Goal: Task Accomplishment & Management: Manage account settings

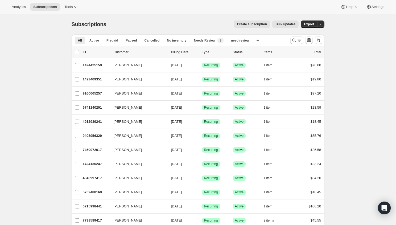
click at [209, 44] on div "All Active Prepaid Paused Cancelled No inventory Needs Review need review More …" at bounding box center [179, 40] width 215 height 12
click at [211, 39] on span "Needs Review" at bounding box center [205, 40] width 22 height 4
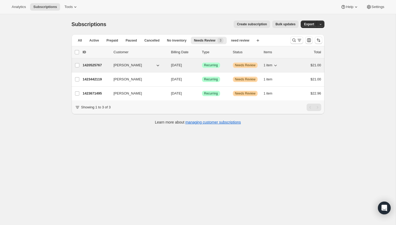
click at [252, 66] on span "Needs Review" at bounding box center [245, 65] width 20 height 4
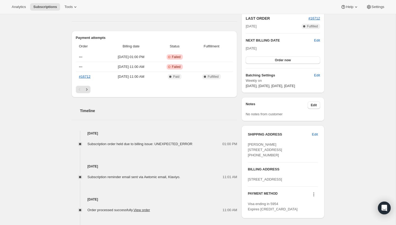
scroll to position [163, 0]
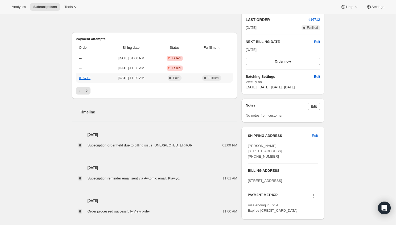
click at [190, 77] on span "Complete Paid" at bounding box center [174, 77] width 31 height 5
click at [85, 78] on link "#16712" at bounding box center [84, 78] width 11 height 4
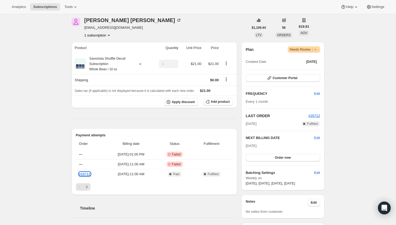
scroll to position [36, 0]
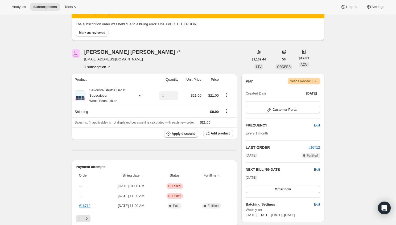
click at [316, 81] on icon at bounding box center [315, 81] width 2 height 1
click at [338, 76] on div "Subscription #1420525767. This page is ready Subscription #1420525767 Success R…" at bounding box center [198, 209] width 396 height 462
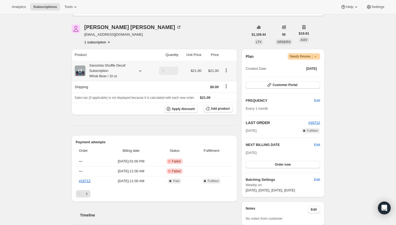
click at [137, 71] on div at bounding box center [138, 70] width 7 height 5
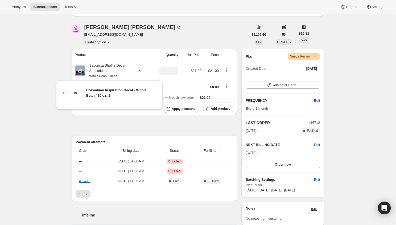
click at [168, 31] on div "[PERSON_NAME] [EMAIL_ADDRESS][DOMAIN_NAME] 1 subscription" at bounding box center [160, 34] width 177 height 20
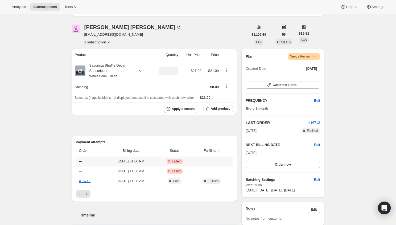
click at [201, 162] on td at bounding box center [212, 162] width 41 height 10
click at [85, 194] on icon "Next" at bounding box center [86, 193] width 5 height 5
click at [76, 193] on button "Previous" at bounding box center [79, 193] width 7 height 7
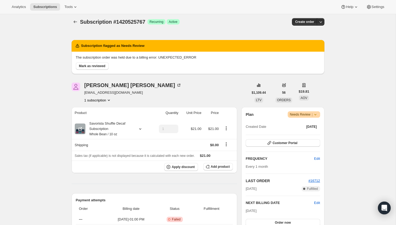
scroll to position [0, 0]
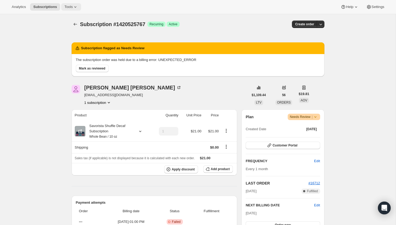
click at [75, 7] on icon at bounding box center [75, 6] width 5 height 5
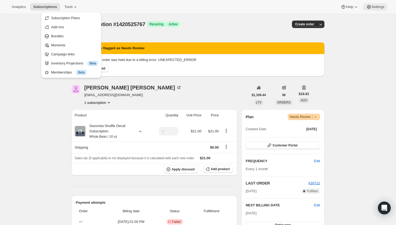
click at [378, 4] on button "Settings" at bounding box center [375, 6] width 24 height 7
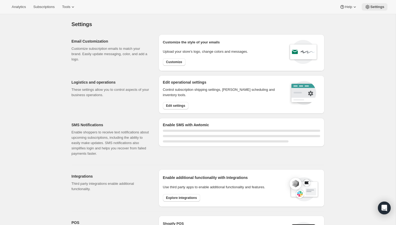
select select "22:00"
select select "09:00"
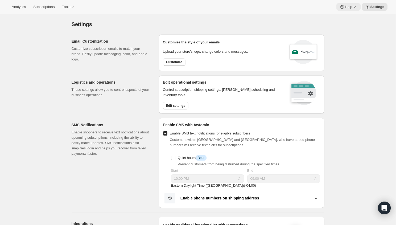
click at [351, 7] on span "Help" at bounding box center [348, 7] width 7 height 4
click at [350, 28] on span "Help Center" at bounding box center [347, 27] width 18 height 4
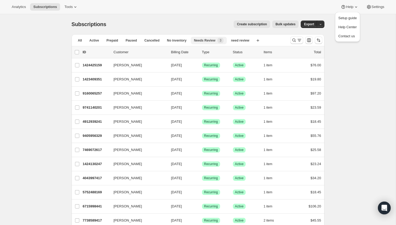
click at [213, 40] on span "Needs Review" at bounding box center [205, 40] width 22 height 4
click at [208, 40] on span "Needs Review" at bounding box center [205, 40] width 22 height 4
click at [213, 38] on div "Needs Review 3" at bounding box center [209, 40] width 30 height 5
click at [245, 40] on span "need review" at bounding box center [240, 40] width 18 height 4
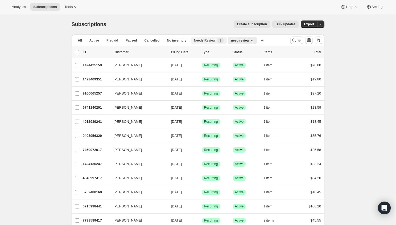
click at [213, 40] on span "Needs Review" at bounding box center [205, 40] width 22 height 4
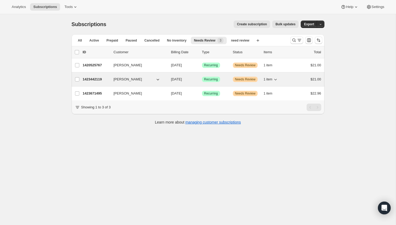
click at [97, 81] on p "1423442119" at bounding box center [96, 79] width 27 height 5
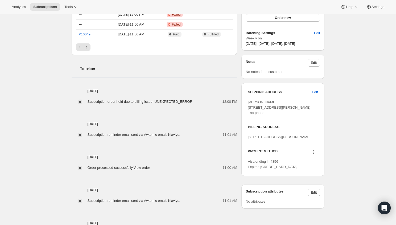
scroll to position [251, 0]
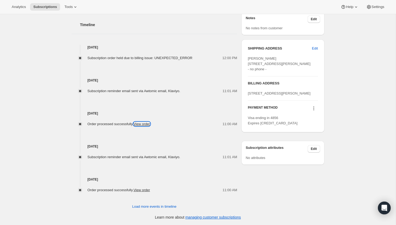
click at [150, 124] on link "View order" at bounding box center [142, 124] width 17 height 4
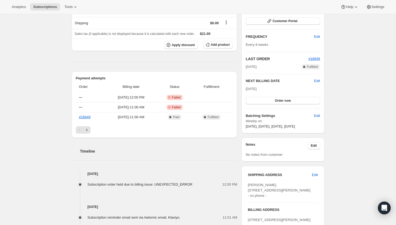
scroll to position [0, 0]
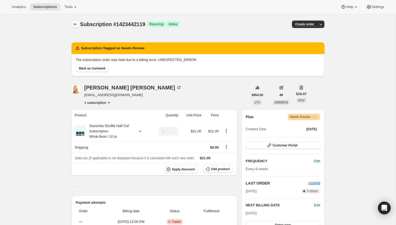
click at [72, 24] on button "Subscriptions" at bounding box center [75, 23] width 7 height 7
